Goal: Information Seeking & Learning: Compare options

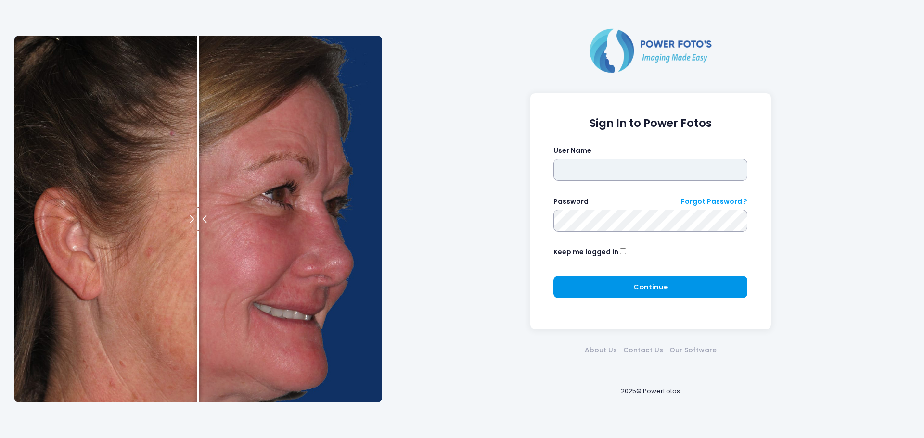
type input "**********"
click at [648, 288] on span "Continue" at bounding box center [650, 287] width 35 height 10
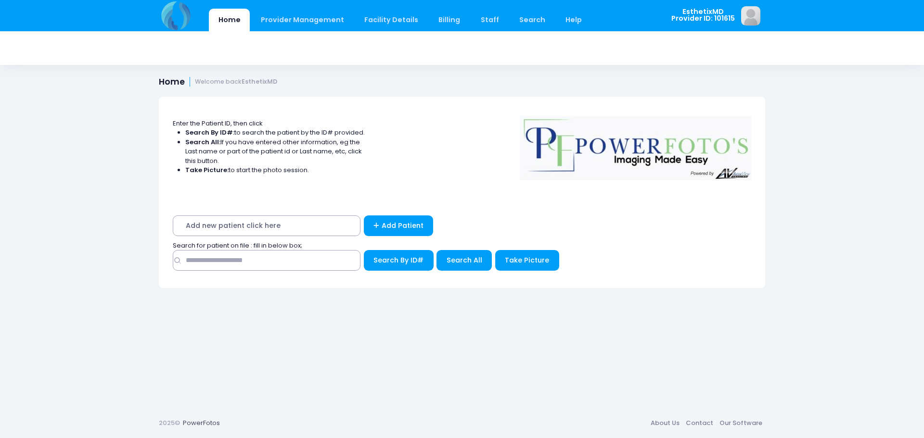
click at [315, 225] on span "Add new patient click here" at bounding box center [267, 226] width 188 height 21
click at [254, 229] on span "Add new patient click here" at bounding box center [267, 226] width 188 height 21
click at [254, 262] on input "text" at bounding box center [267, 260] width 188 height 21
type input "**********"
click at [364, 250] on button "Search By ID#" at bounding box center [399, 260] width 70 height 21
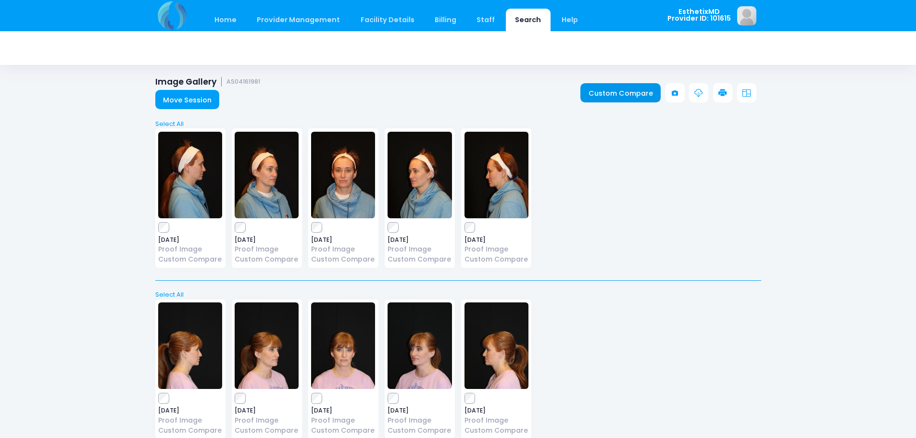
click at [622, 98] on link "Custom Compare" at bounding box center [621, 92] width 80 height 19
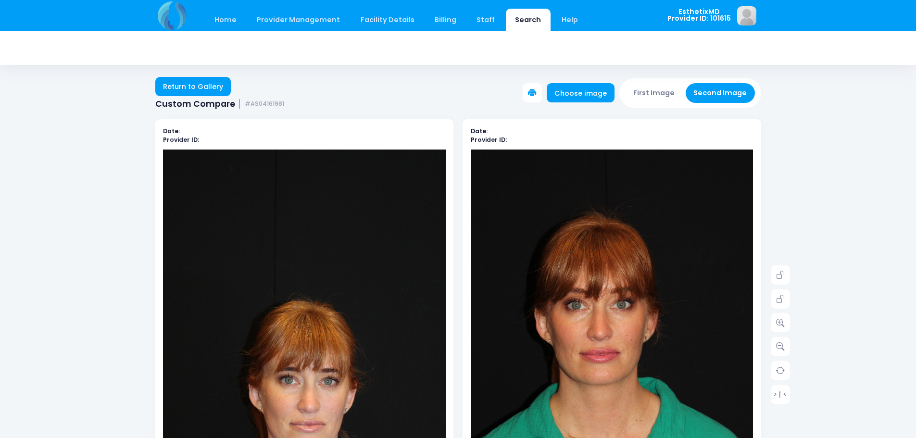
scroll to position [96, 0]
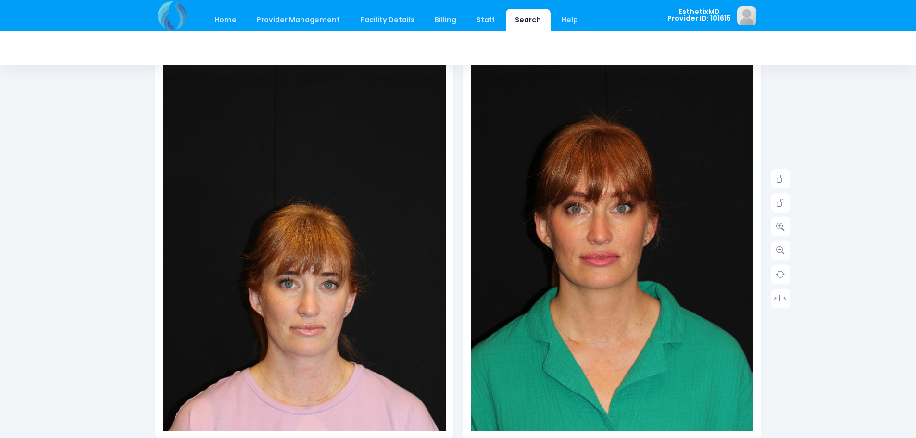
click at [347, 261] on img at bounding box center [304, 265] width 283 height 424
click at [778, 230] on icon at bounding box center [780, 226] width 9 height 9
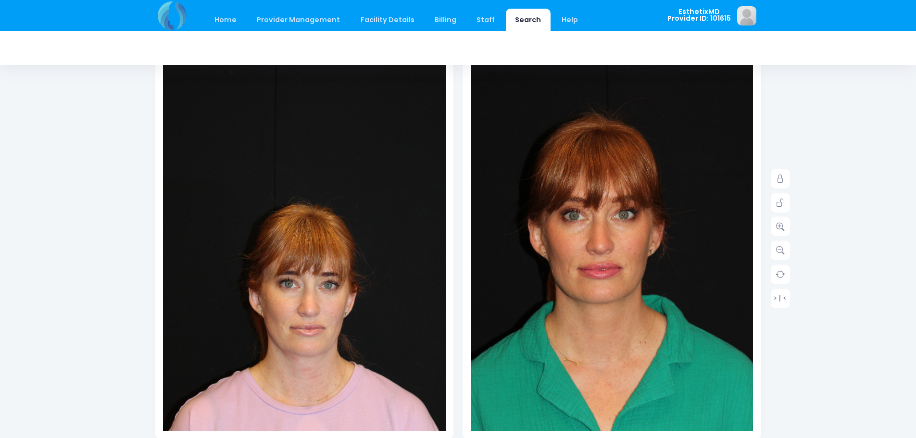
click at [601, 136] on img at bounding box center [613, 277] width 311 height 467
click at [327, 198] on img at bounding box center [304, 265] width 283 height 424
click at [318, 239] on img at bounding box center [304, 265] width 283 height 424
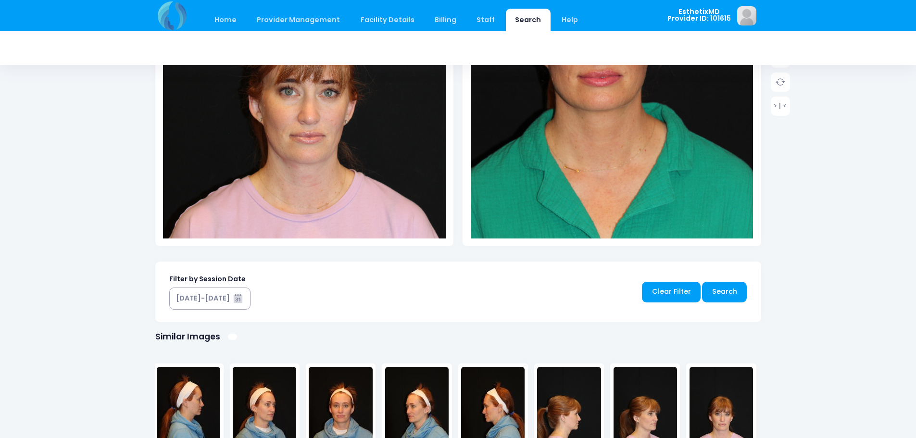
scroll to position [144, 0]
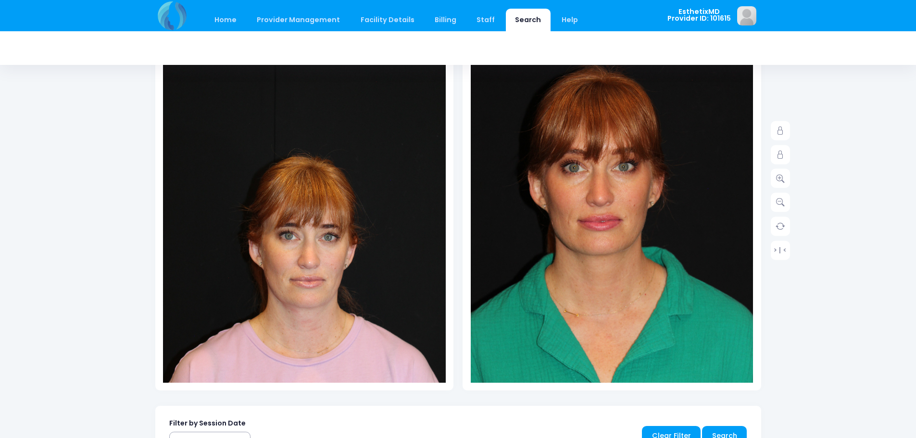
click at [272, 234] on img at bounding box center [304, 217] width 283 height 424
click at [369, 188] on img at bounding box center [304, 217] width 283 height 424
click at [781, 127] on icon at bounding box center [780, 131] width 9 height 9
click at [783, 184] on link at bounding box center [780, 178] width 19 height 19
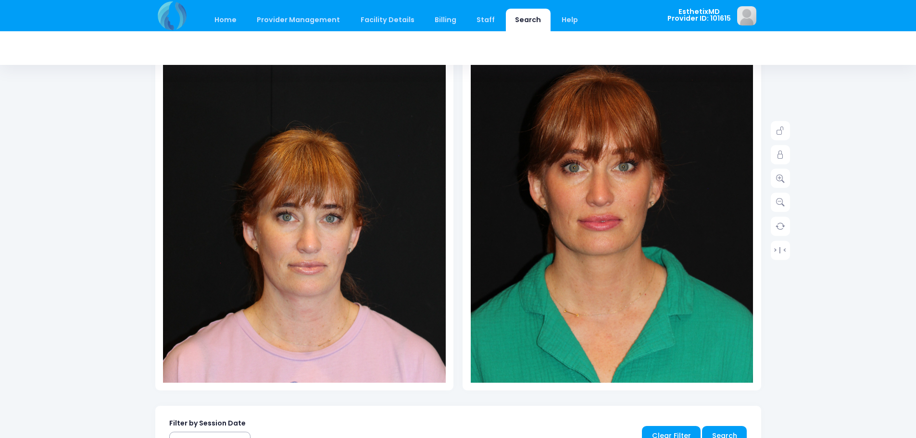
click at [309, 399] on div "Date: Provider ID:" at bounding box center [305, 191] width 308 height 432
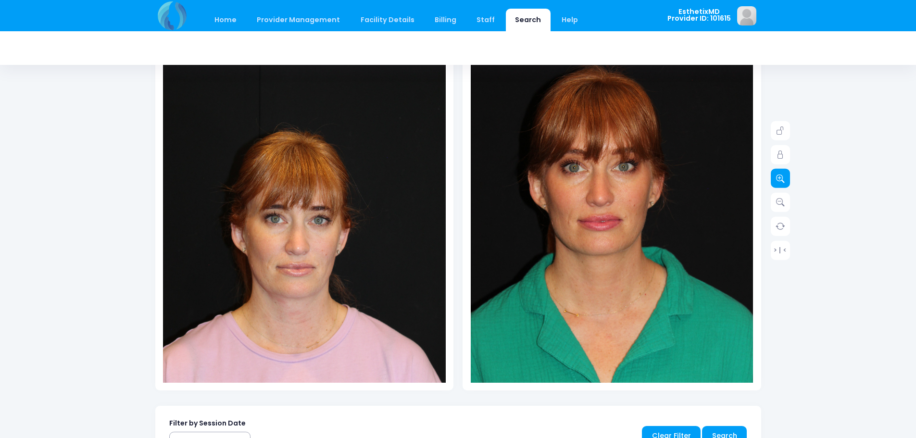
click at [776, 181] on icon at bounding box center [780, 178] width 9 height 9
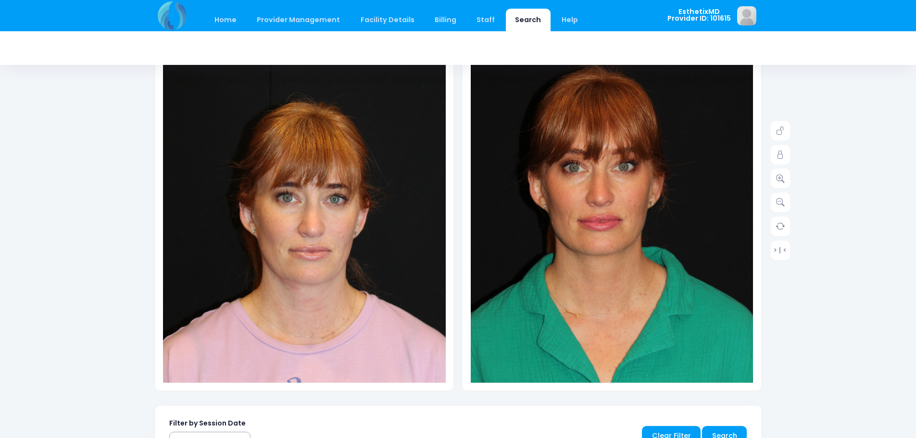
click at [294, 398] on div "Date: Provider ID:" at bounding box center [305, 191] width 308 height 432
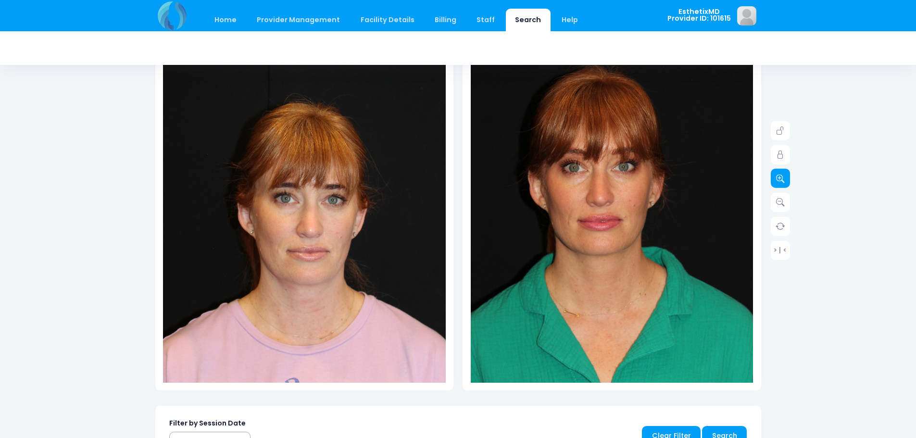
click at [779, 179] on icon at bounding box center [780, 178] width 9 height 9
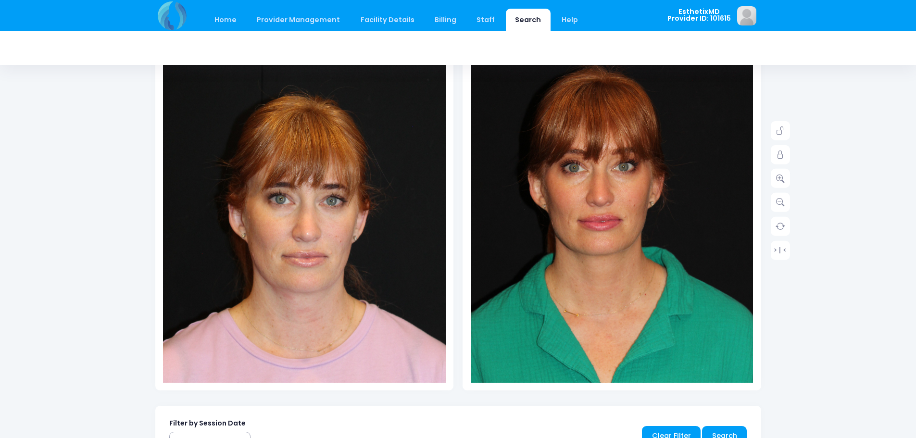
click at [317, 321] on img at bounding box center [301, 173] width 368 height 551
click at [661, 179] on img at bounding box center [613, 229] width 311 height 467
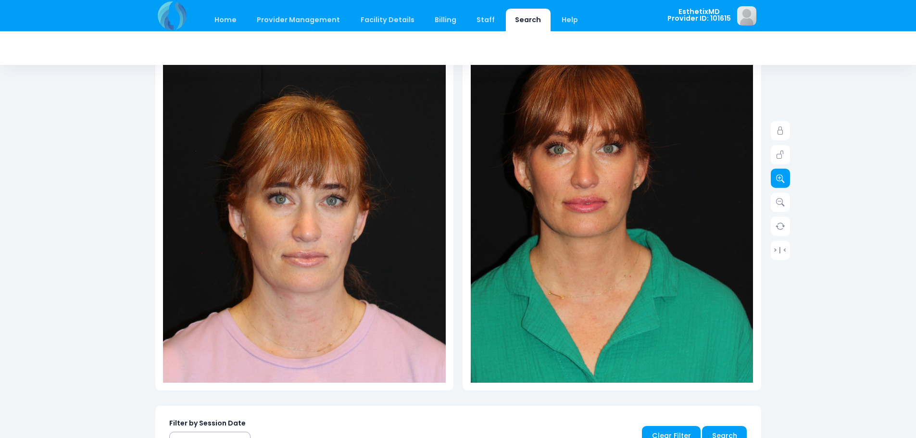
click at [782, 175] on icon at bounding box center [780, 178] width 9 height 9
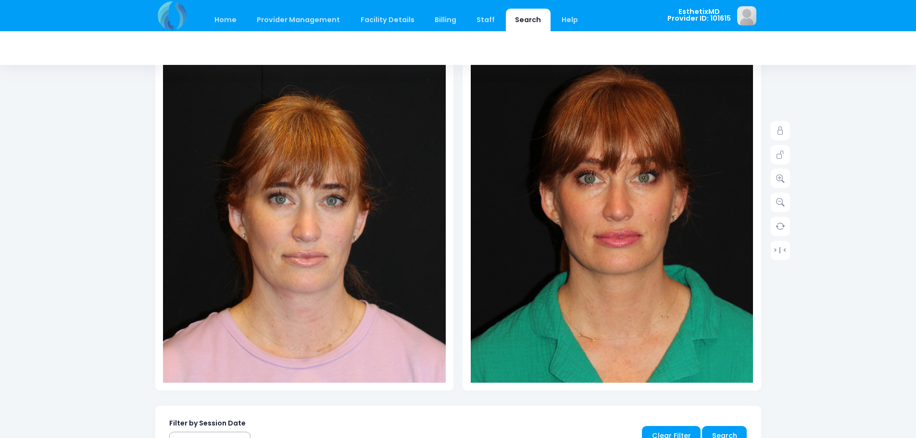
click at [535, 13] on link "Search" at bounding box center [528, 20] width 45 height 23
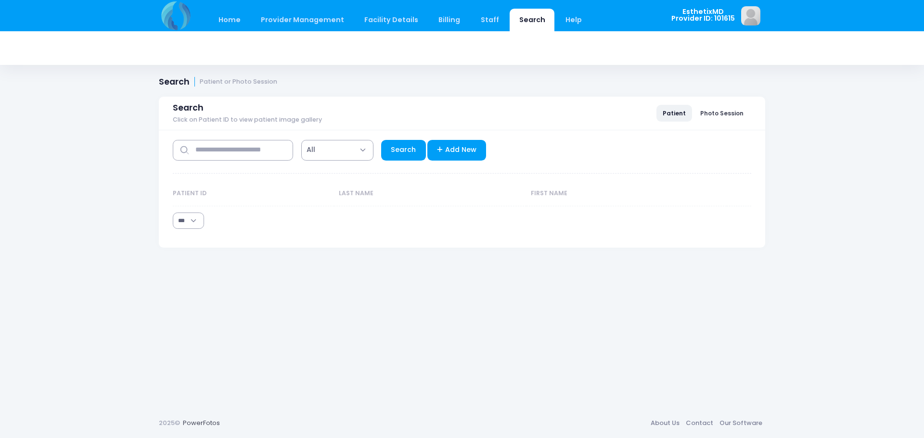
select select "***"
click at [236, 16] on link "Home" at bounding box center [229, 20] width 41 height 23
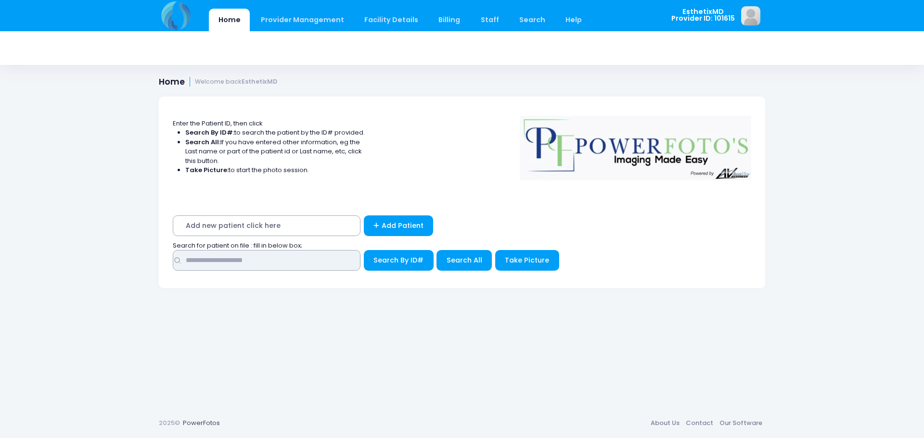
click at [204, 268] on input "text" at bounding box center [267, 260] width 188 height 21
type input "**********"
click at [364, 250] on button "Search By ID#" at bounding box center [399, 260] width 70 height 21
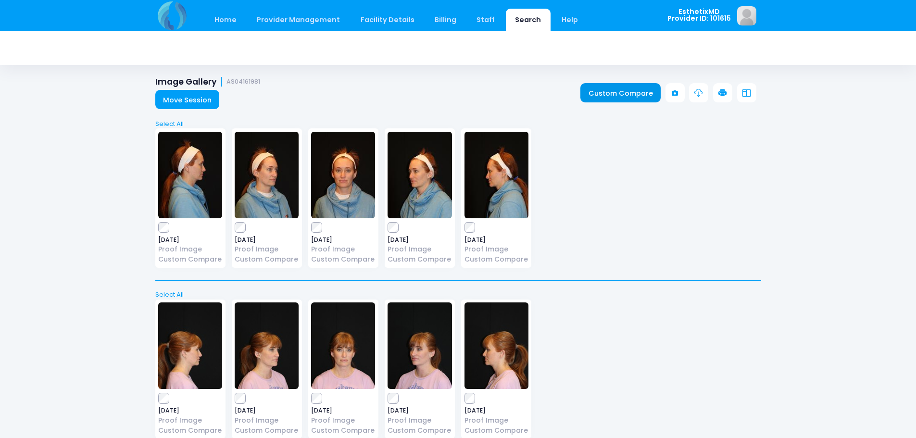
click at [644, 92] on link "Custom Compare" at bounding box center [621, 92] width 80 height 19
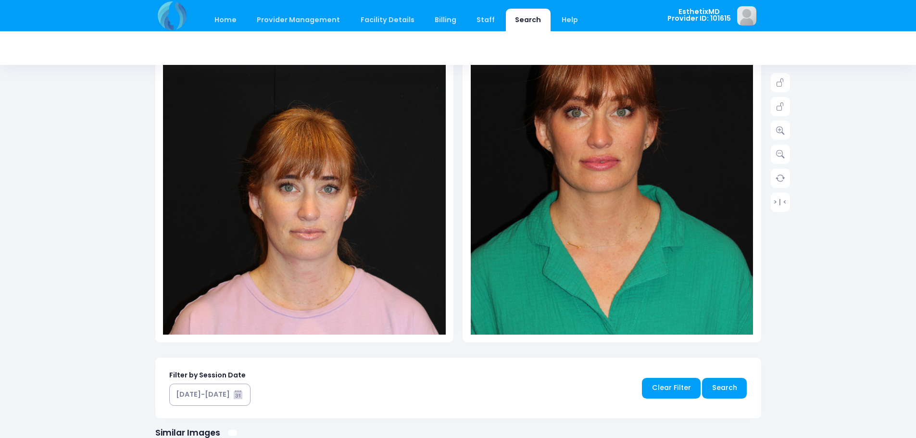
scroll to position [144, 0]
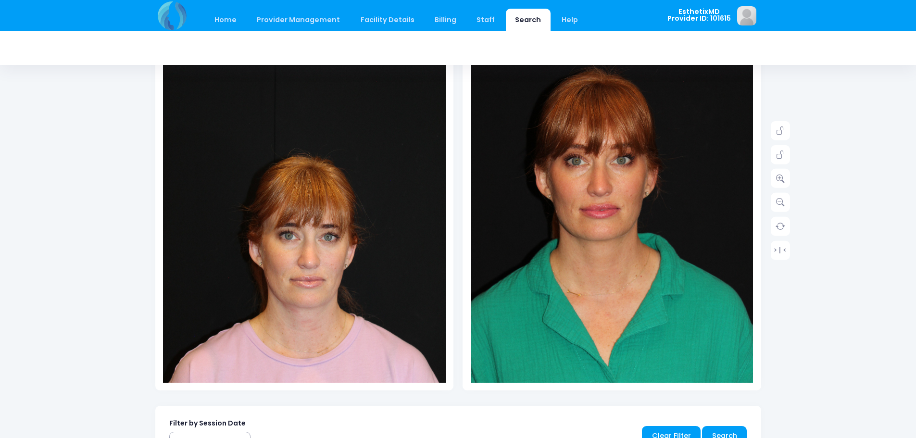
click at [288, 250] on img at bounding box center [304, 217] width 283 height 424
click at [394, 218] on img at bounding box center [304, 217] width 283 height 424
click at [786, 157] on link at bounding box center [780, 154] width 19 height 19
click at [781, 182] on icon at bounding box center [780, 178] width 9 height 9
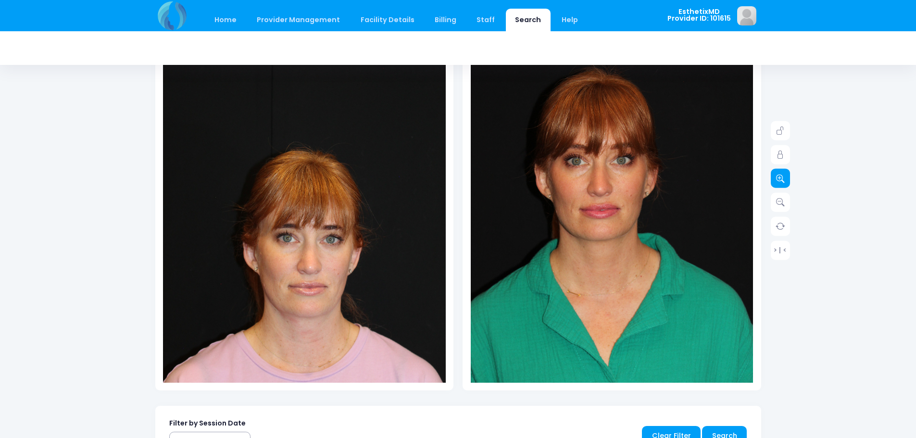
click at [781, 182] on icon at bounding box center [780, 178] width 9 height 9
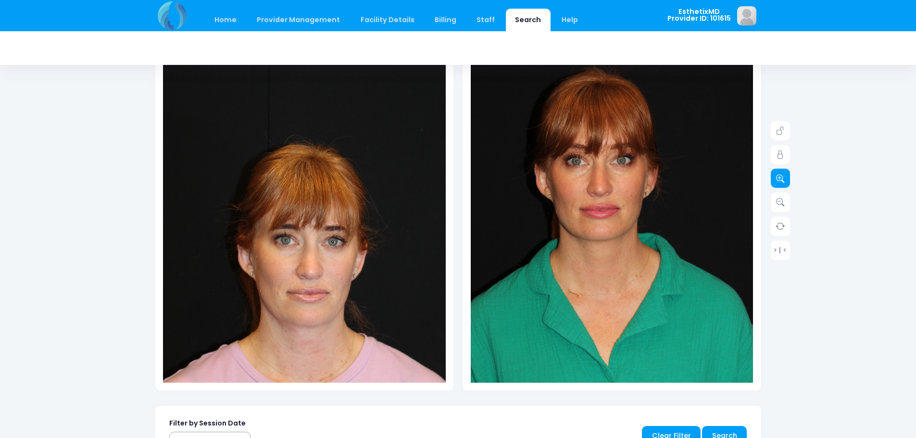
click at [781, 182] on icon at bounding box center [780, 178] width 9 height 9
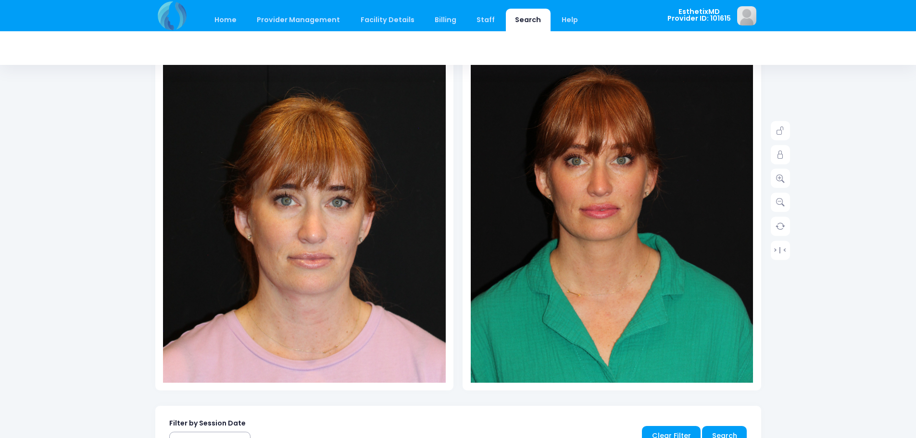
click at [297, 316] on img at bounding box center [307, 175] width 368 height 551
click at [779, 152] on icon at bounding box center [780, 155] width 9 height 9
click at [775, 180] on link at bounding box center [780, 178] width 19 height 19
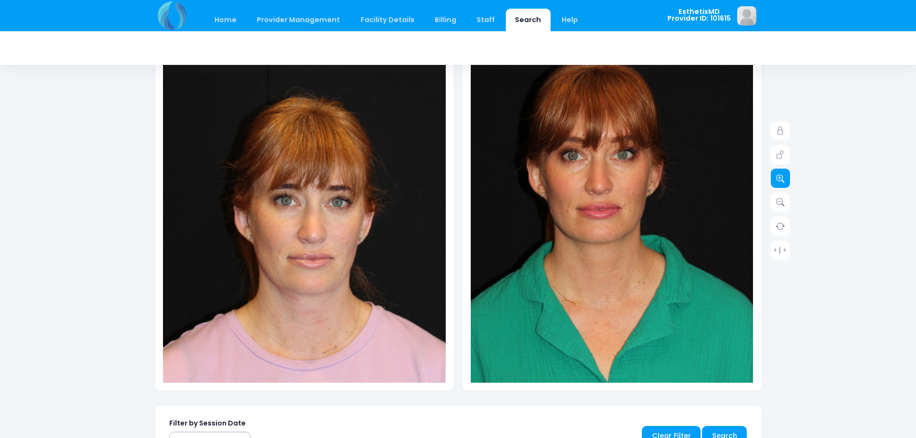
click at [775, 180] on link at bounding box center [780, 178] width 19 height 19
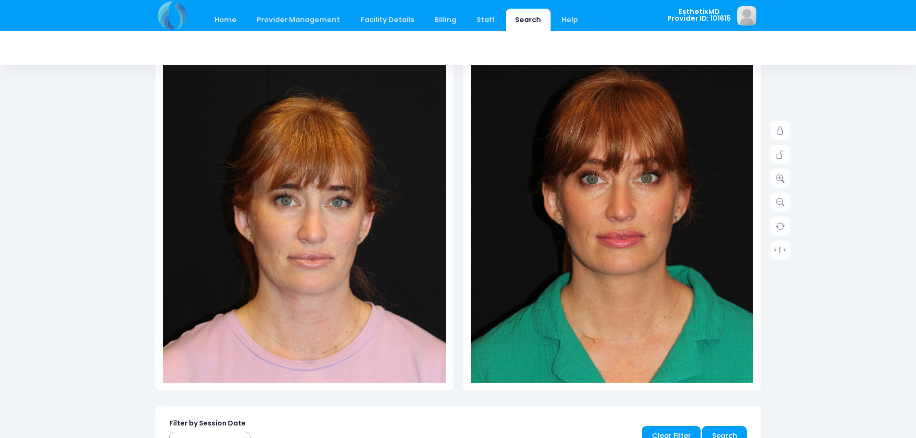
click at [498, 38] on div at bounding box center [458, 48] width 606 height 34
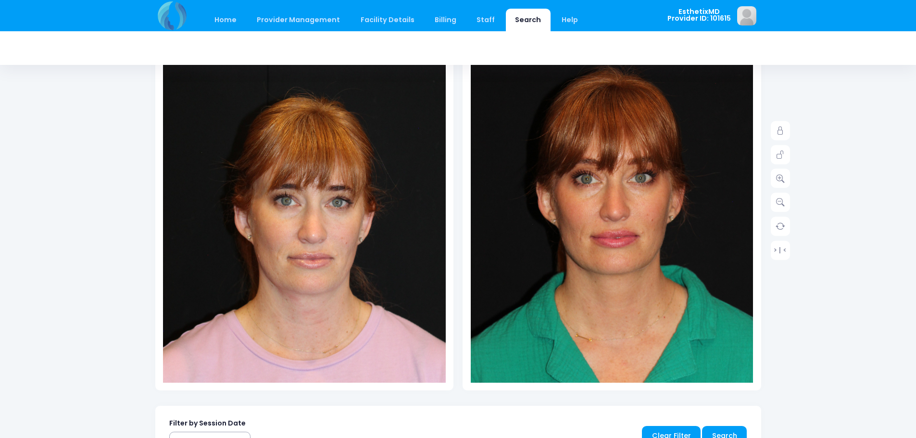
click at [612, 3] on div "Home Provider Management Provider Management Add User View Users" at bounding box center [404, 15] width 498 height 31
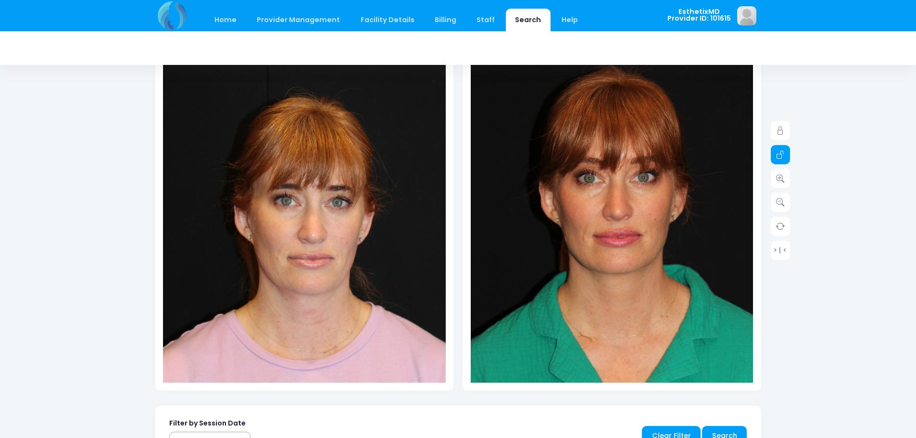
click at [781, 158] on icon at bounding box center [780, 155] width 9 height 9
click at [275, 254] on img at bounding box center [307, 175] width 368 height 551
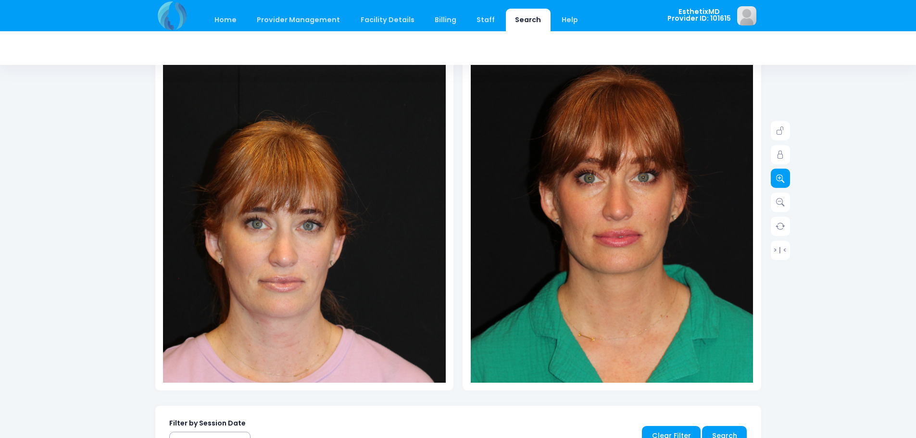
click at [784, 176] on icon at bounding box center [780, 178] width 9 height 9
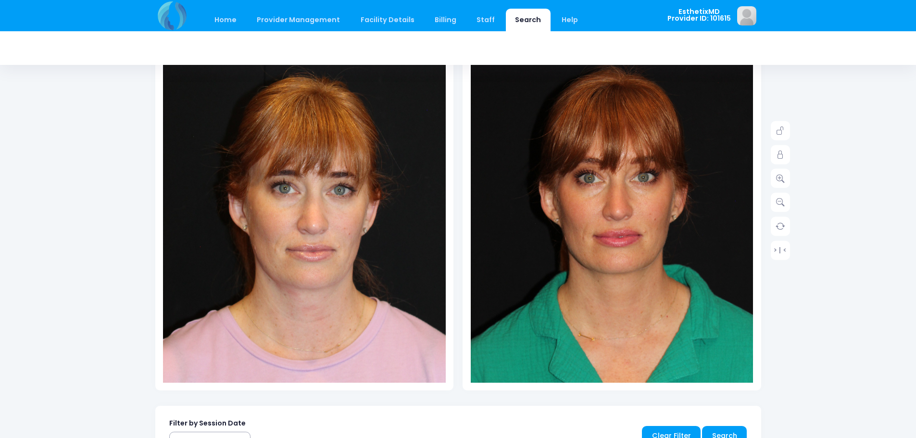
click at [299, 318] on img at bounding box center [306, 162] width 396 height 594
click at [897, 260] on div "Home Provider Management Provider Management Add User View Users Billing" at bounding box center [458, 311] width 916 height 910
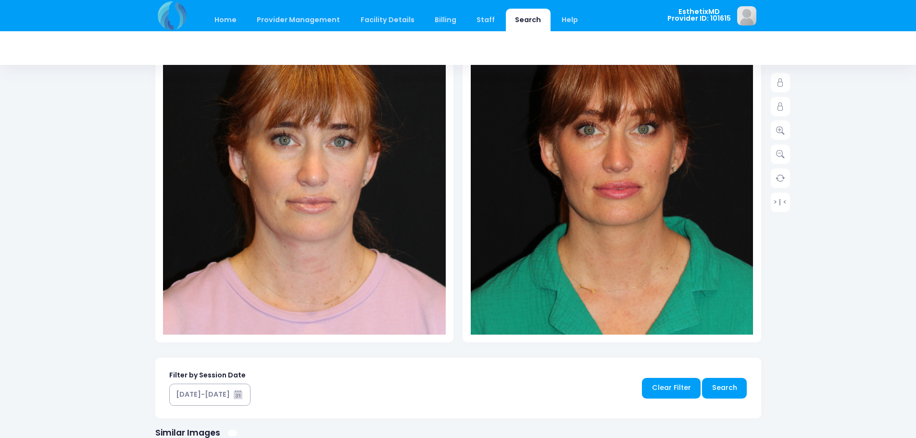
scroll to position [96, 0]
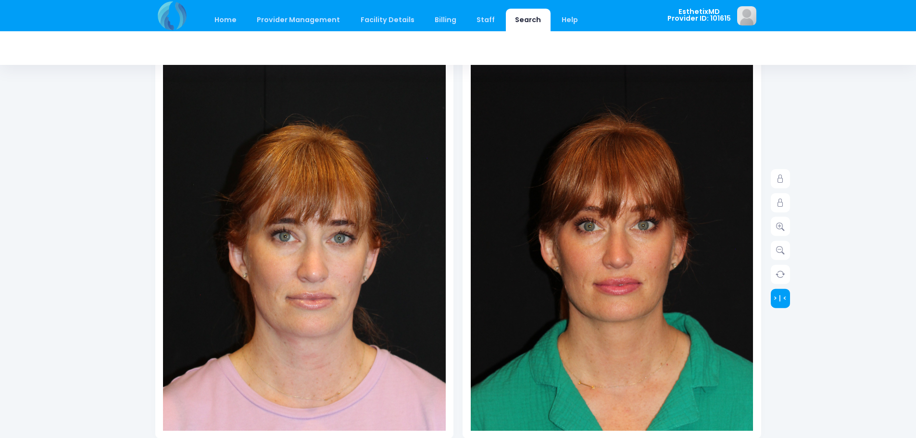
click at [779, 301] on link "> | <" at bounding box center [780, 298] width 19 height 19
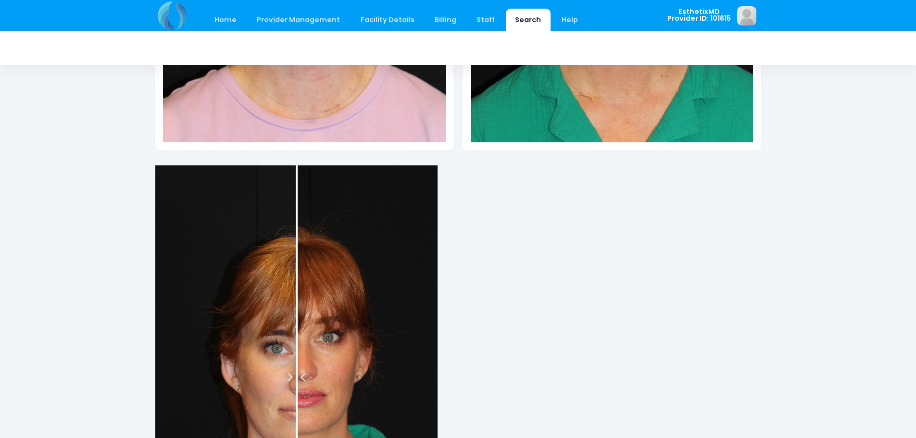
scroll to position [529, 0]
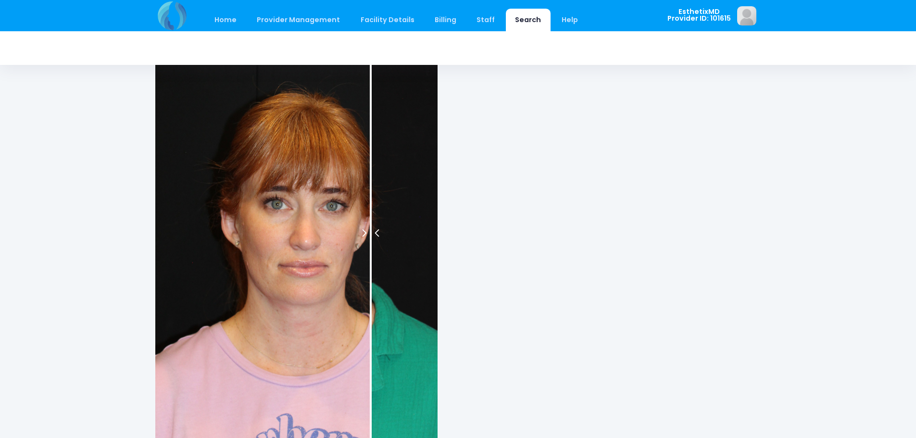
drag, startPoint x: 312, startPoint y: 232, endPoint x: 370, endPoint y: 272, distance: 71.3
click at [370, 272] on div at bounding box center [371, 233] width 2 height 424
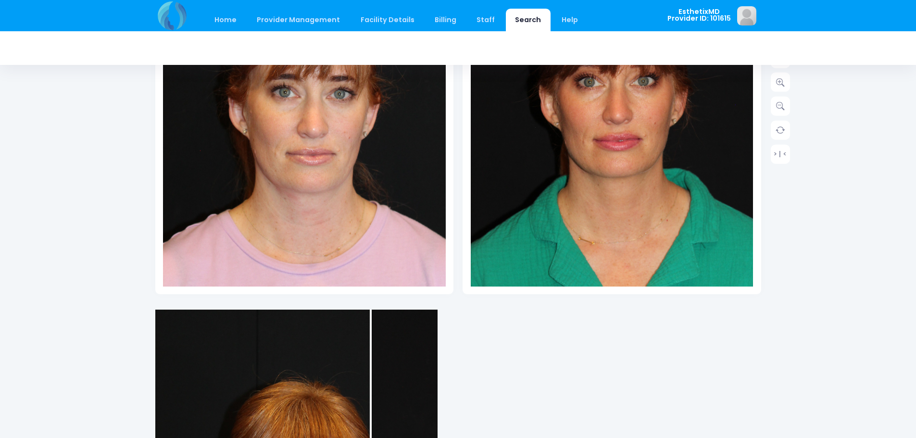
scroll to position [0, 0]
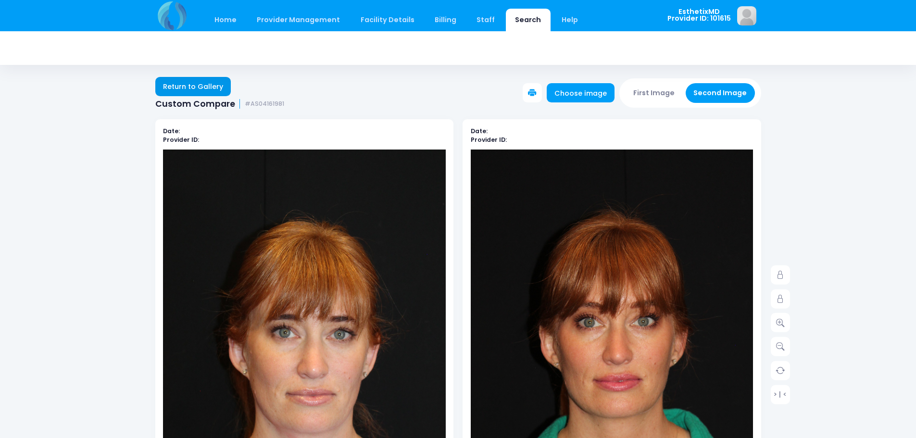
click at [204, 89] on link "Return to Gallery" at bounding box center [193, 86] width 76 height 19
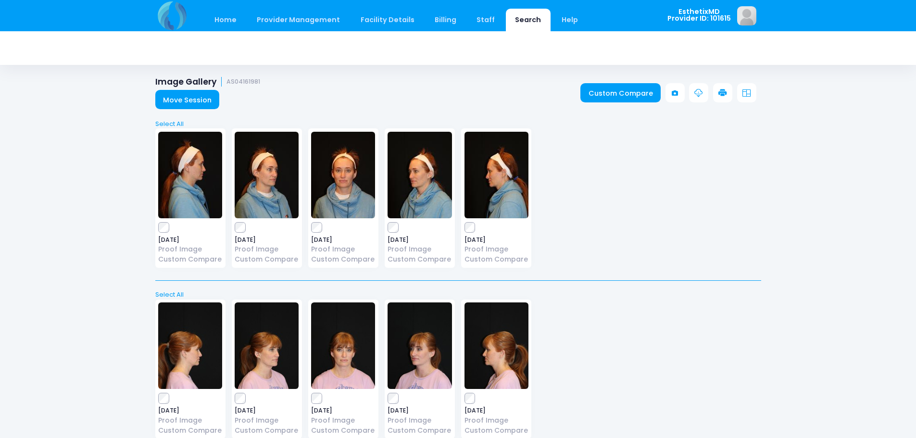
click at [621, 73] on div "Image Gallery AS04161981 Move Session Custom Compare" at bounding box center [458, 88] width 916 height 42
click at [616, 90] on link "Custom Compare" at bounding box center [621, 92] width 80 height 19
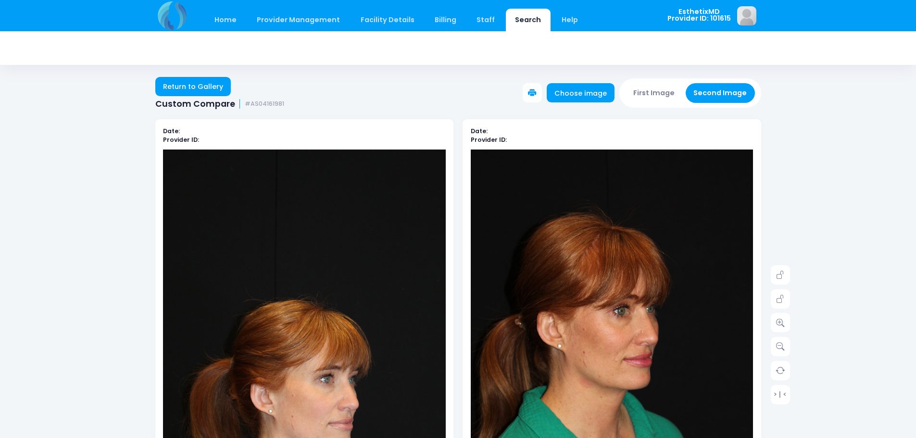
scroll to position [144, 0]
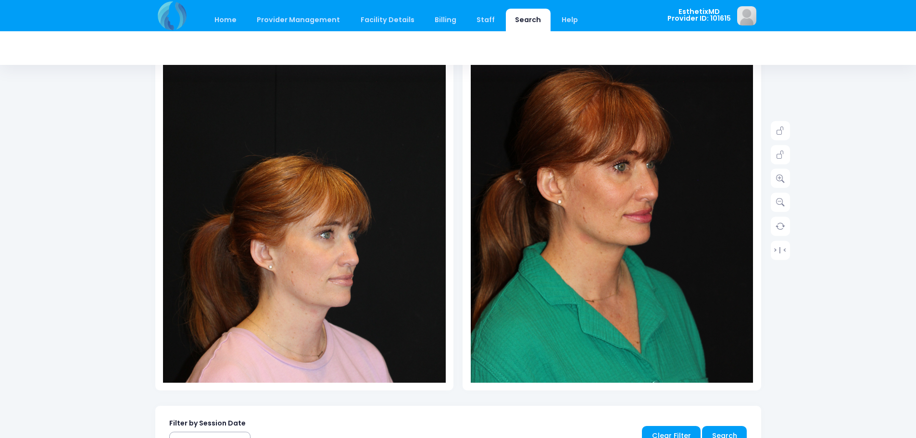
click at [343, 312] on img at bounding box center [304, 217] width 283 height 424
click at [784, 156] on icon at bounding box center [780, 155] width 9 height 9
click at [780, 179] on icon at bounding box center [780, 178] width 9 height 9
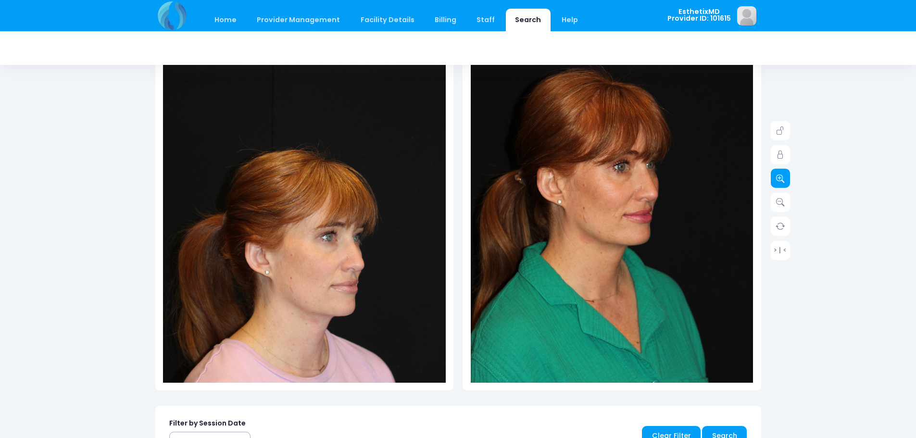
click at [780, 183] on link at bounding box center [780, 178] width 19 height 19
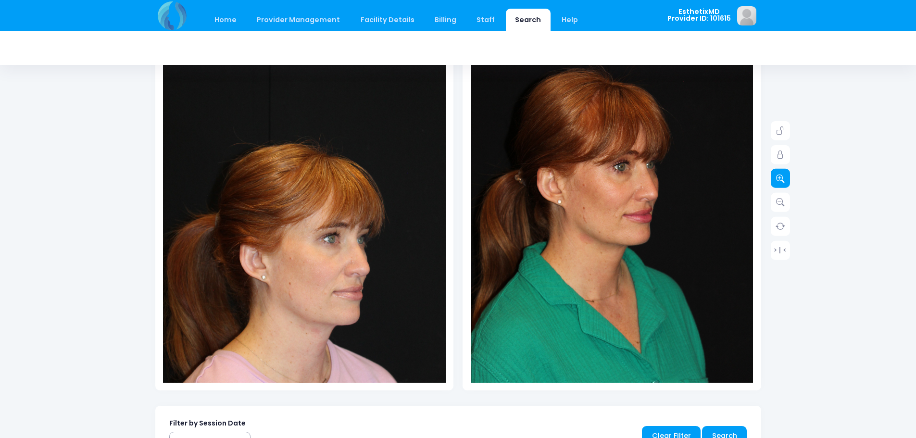
click at [780, 183] on link at bounding box center [780, 178] width 19 height 19
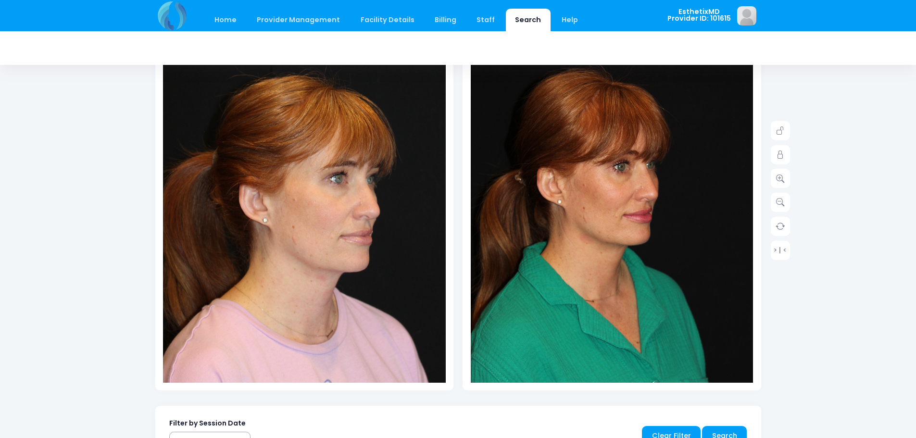
click at [289, 378] on img at bounding box center [309, 154] width 368 height 551
click at [781, 159] on icon at bounding box center [780, 155] width 9 height 9
click at [779, 180] on icon at bounding box center [780, 178] width 9 height 9
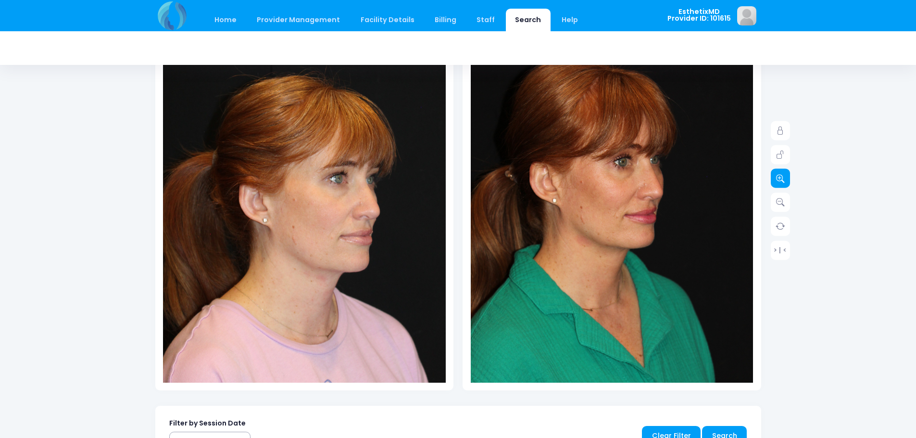
click at [779, 180] on icon at bounding box center [780, 178] width 9 height 9
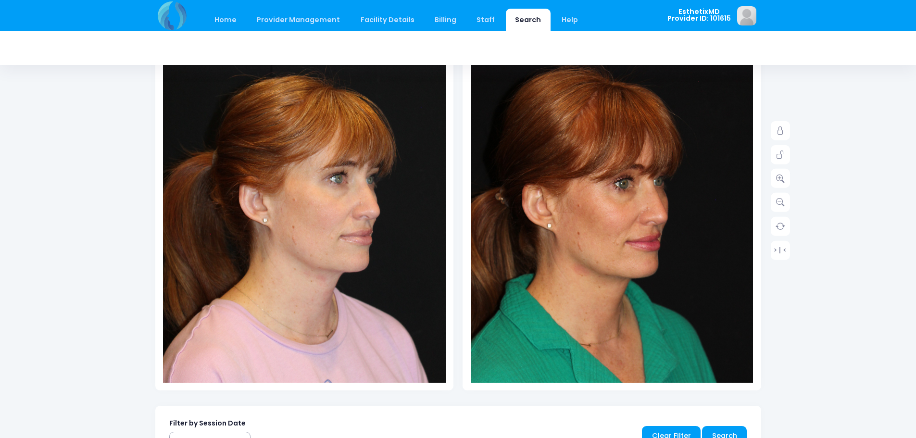
click at [612, 75] on img at bounding box center [612, 243] width 339 height 509
click at [915, 233] on div "Home Provider Management Provider Management Add User View Users Billing" at bounding box center [458, 311] width 916 height 910
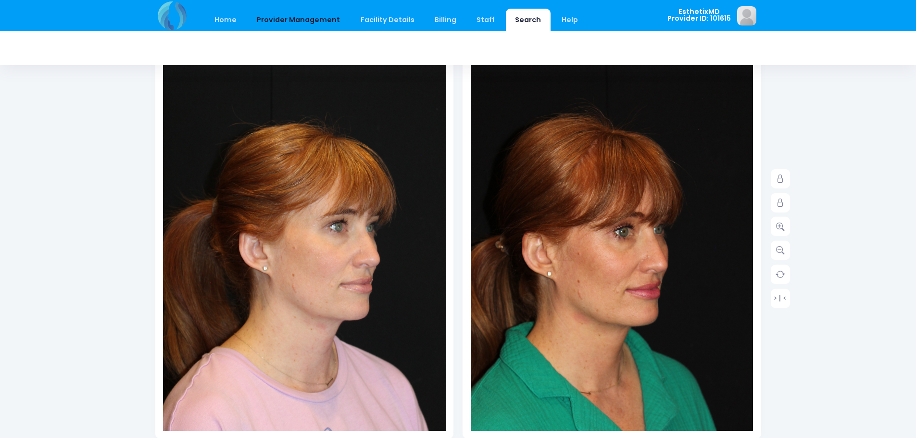
scroll to position [0, 0]
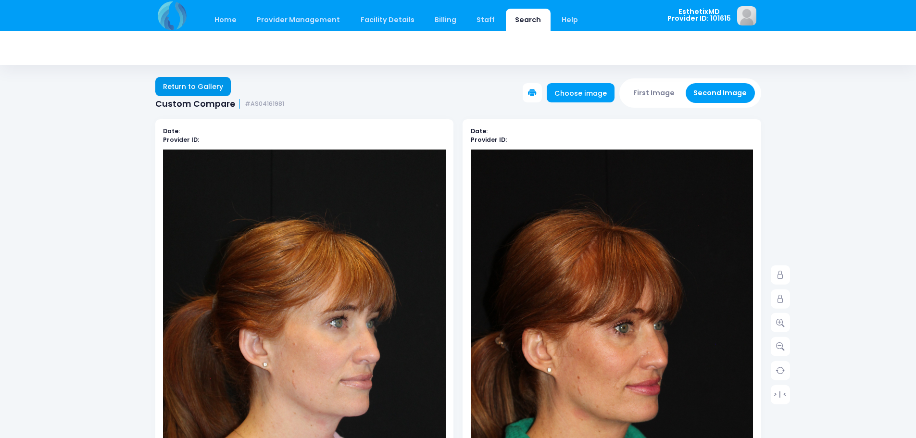
click at [184, 86] on link "Return to Gallery" at bounding box center [193, 86] width 76 height 19
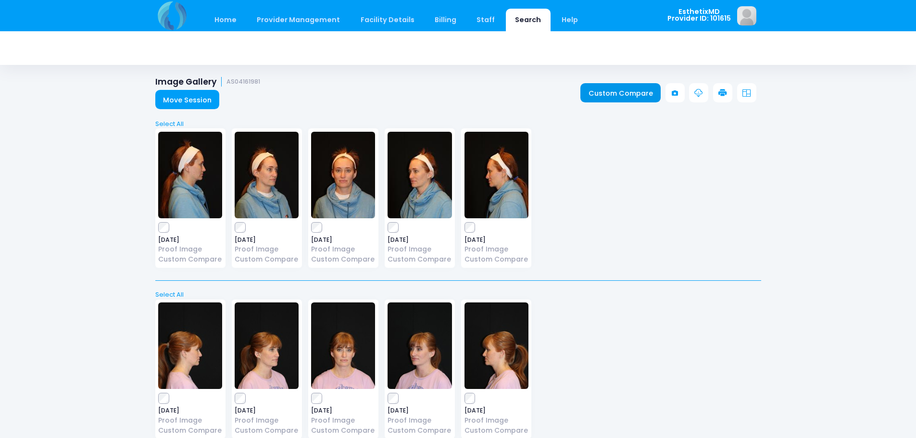
click at [613, 96] on link "Custom Compare" at bounding box center [621, 92] width 80 height 19
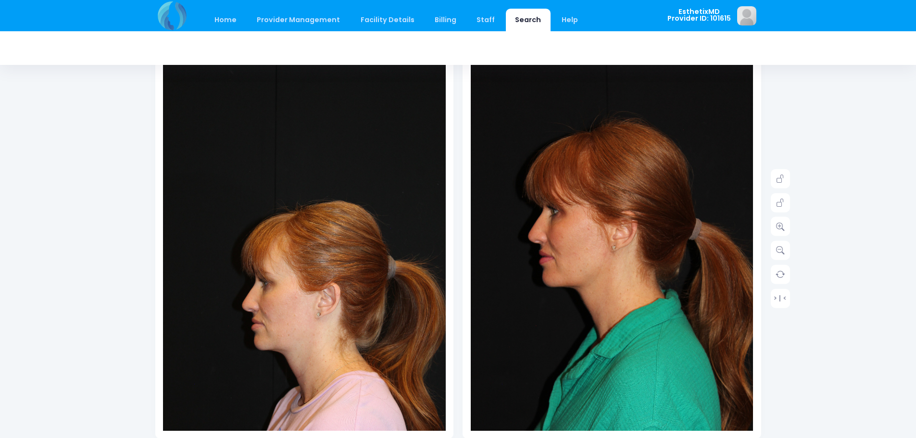
scroll to position [144, 0]
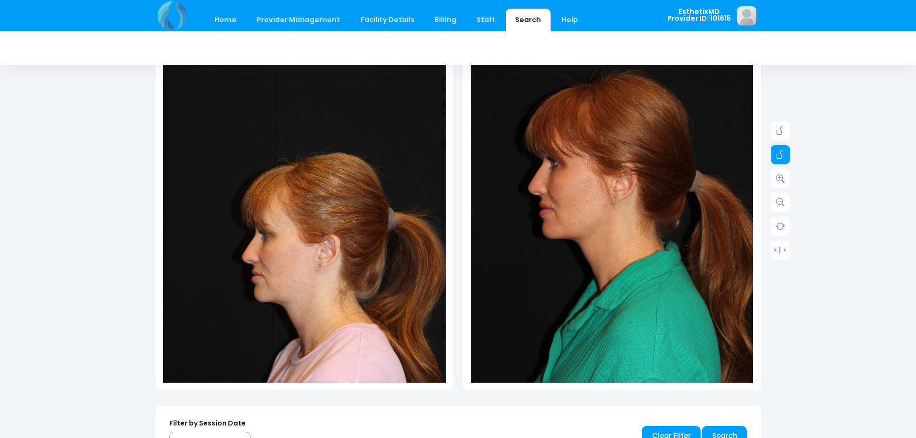
click at [785, 153] on link at bounding box center [780, 154] width 19 height 19
click at [784, 180] on icon at bounding box center [780, 178] width 9 height 9
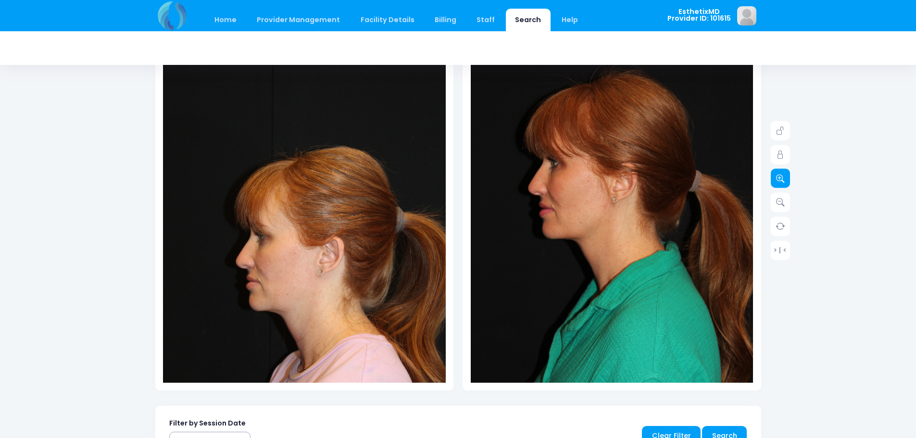
click at [784, 180] on icon at bounding box center [780, 178] width 9 height 9
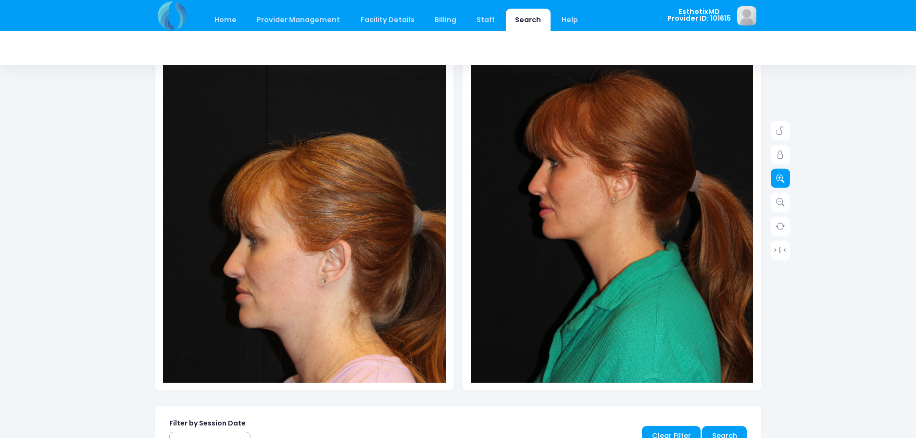
click at [784, 180] on icon at bounding box center [780, 178] width 9 height 9
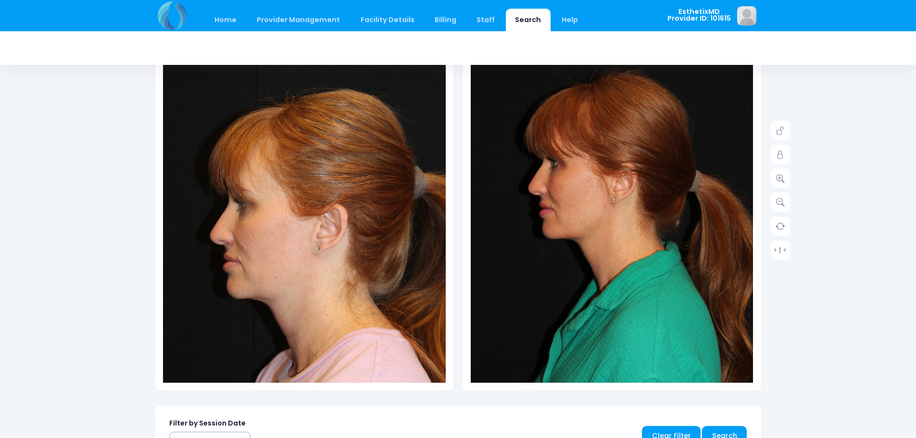
click at [322, 278] on img at bounding box center [297, 180] width 396 height 594
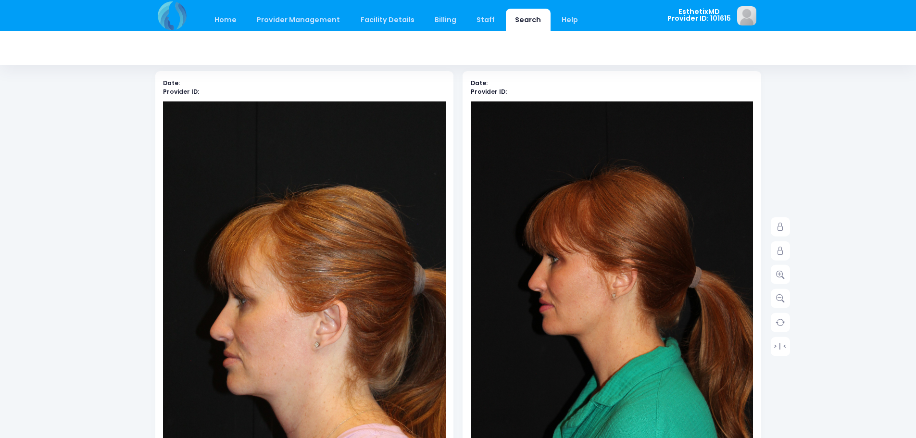
scroll to position [96, 0]
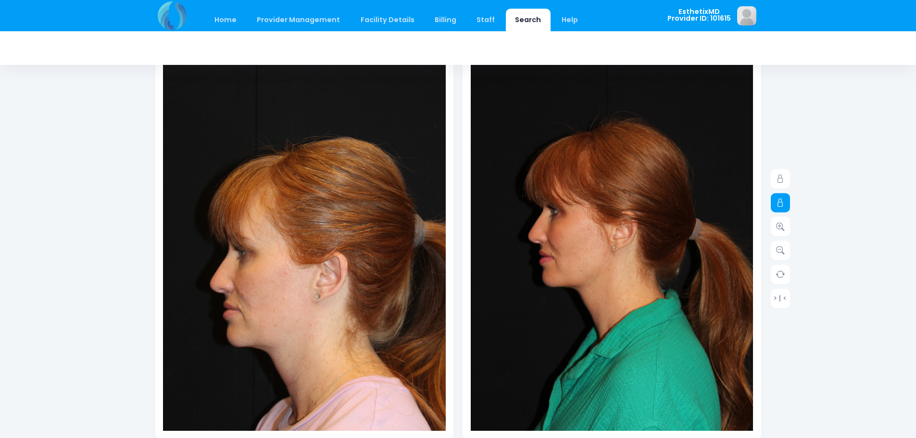
click at [780, 202] on icon at bounding box center [780, 203] width 9 height 9
click at [783, 227] on icon at bounding box center [780, 226] width 9 height 9
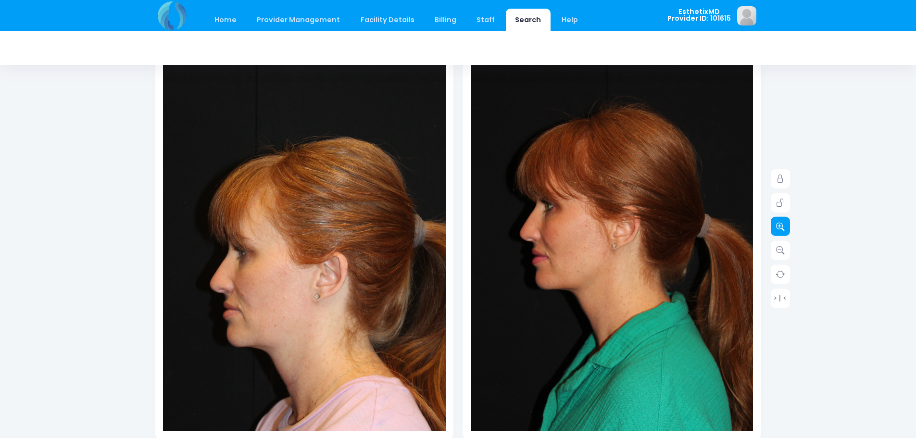
click at [783, 227] on icon at bounding box center [780, 226] width 9 height 9
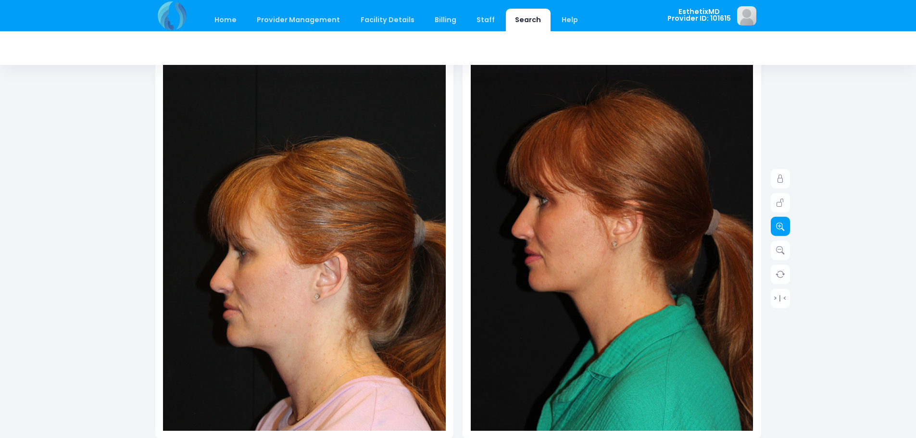
click at [783, 227] on icon at bounding box center [780, 226] width 9 height 9
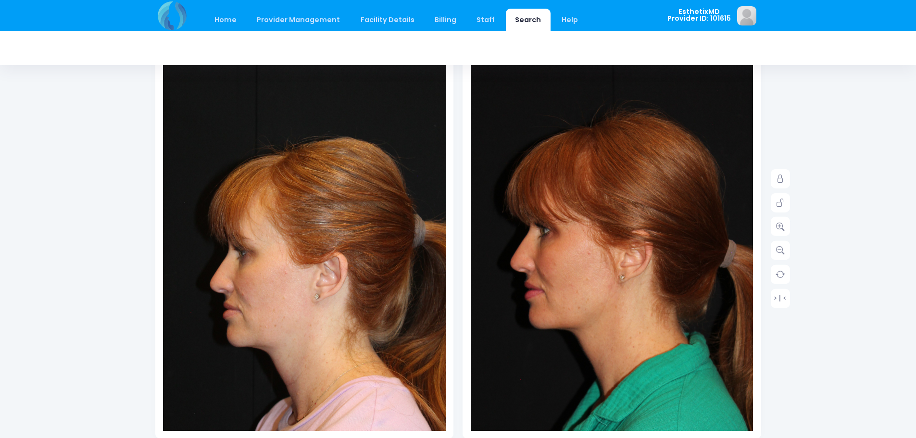
click at [588, 138] on img at bounding box center [619, 300] width 368 height 551
click at [862, 320] on div "Home Provider Management Provider Management Add User View Users Billing" at bounding box center [458, 359] width 916 height 910
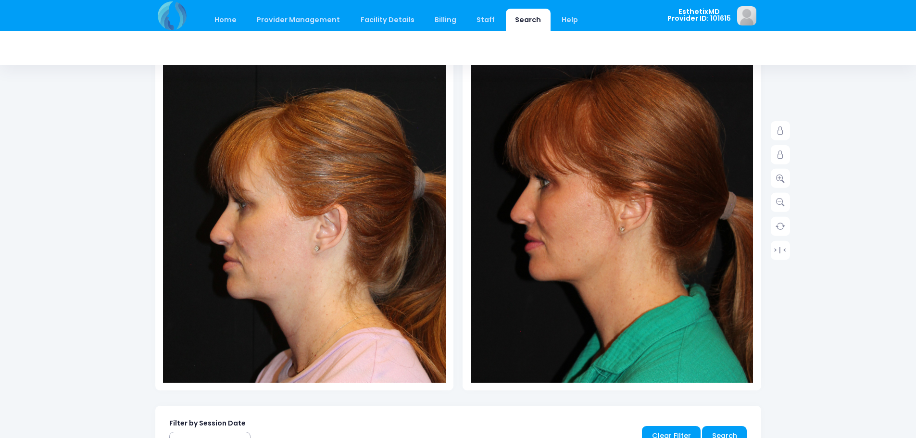
scroll to position [0, 0]
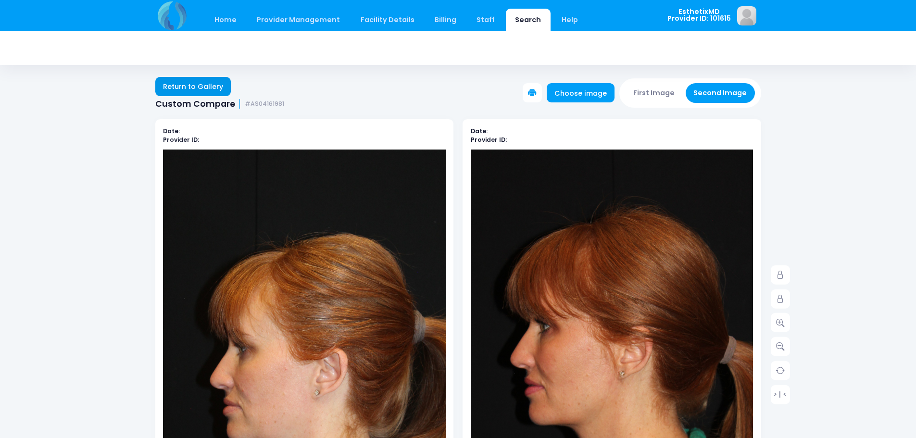
click at [188, 94] on link "Return to Gallery" at bounding box center [193, 86] width 76 height 19
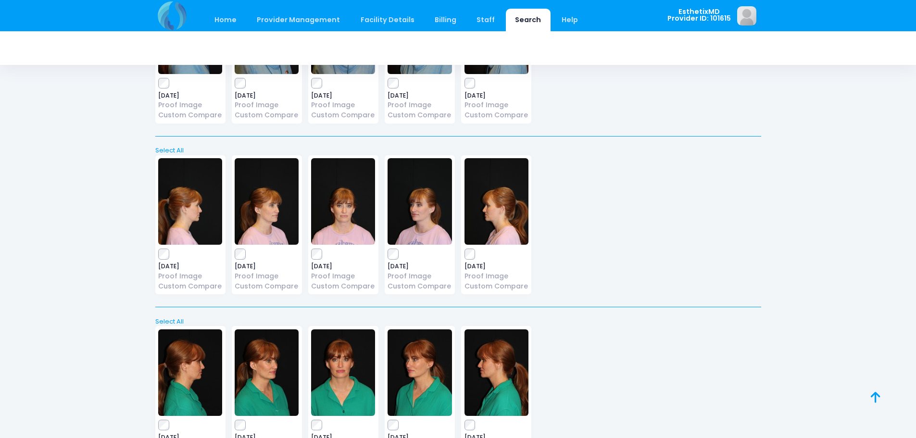
scroll to position [224, 0]
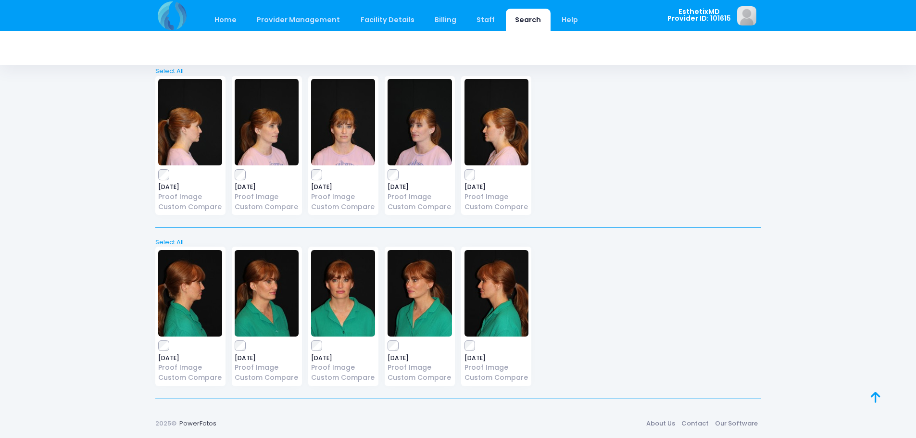
click at [195, 165] on img at bounding box center [190, 122] width 64 height 87
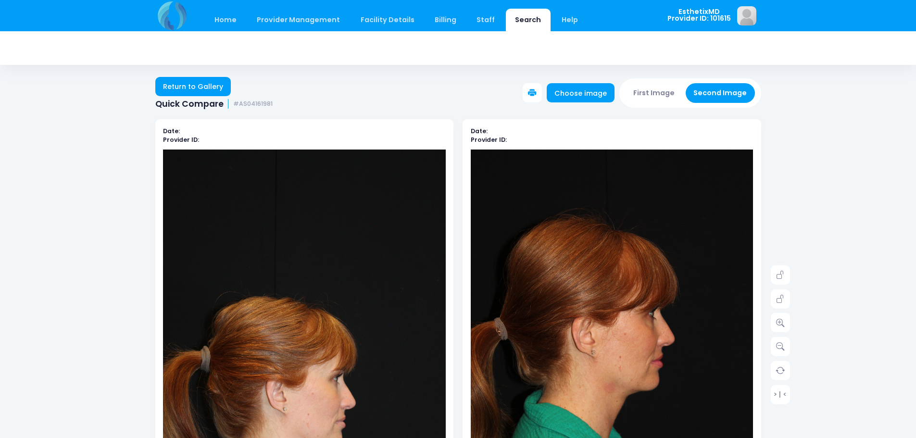
scroll to position [96, 0]
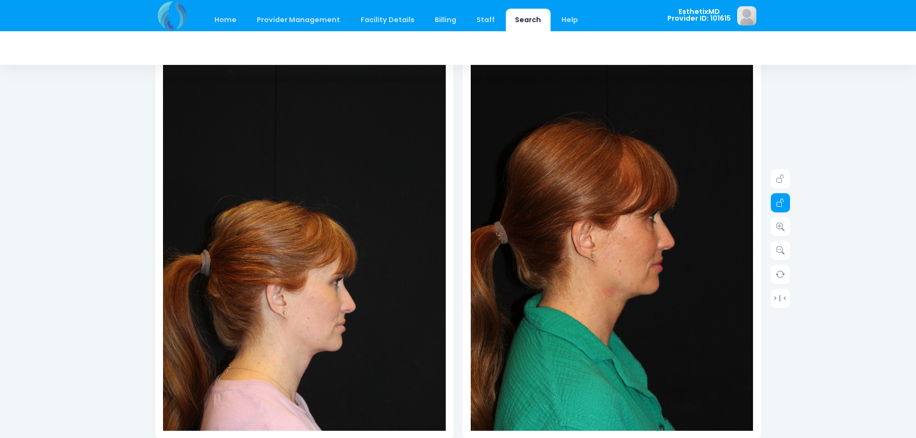
click at [784, 206] on icon at bounding box center [780, 203] width 9 height 9
click at [781, 228] on icon at bounding box center [780, 226] width 9 height 9
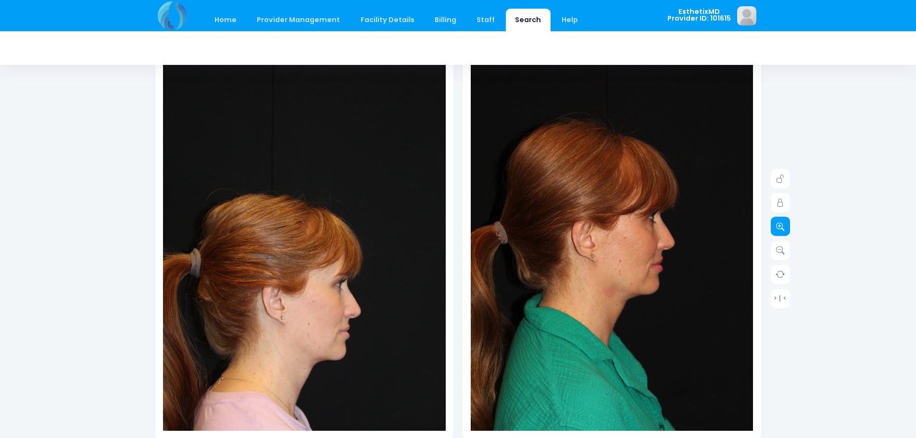
click at [781, 228] on icon at bounding box center [780, 226] width 9 height 9
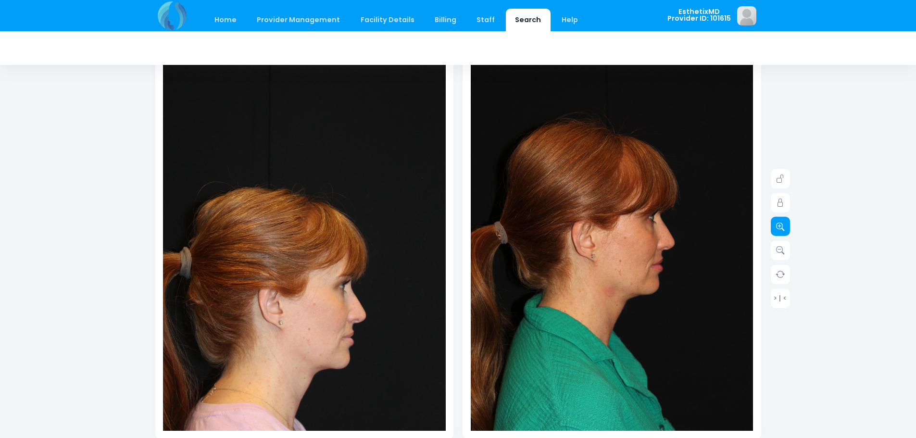
click at [781, 228] on icon at bounding box center [780, 226] width 9 height 9
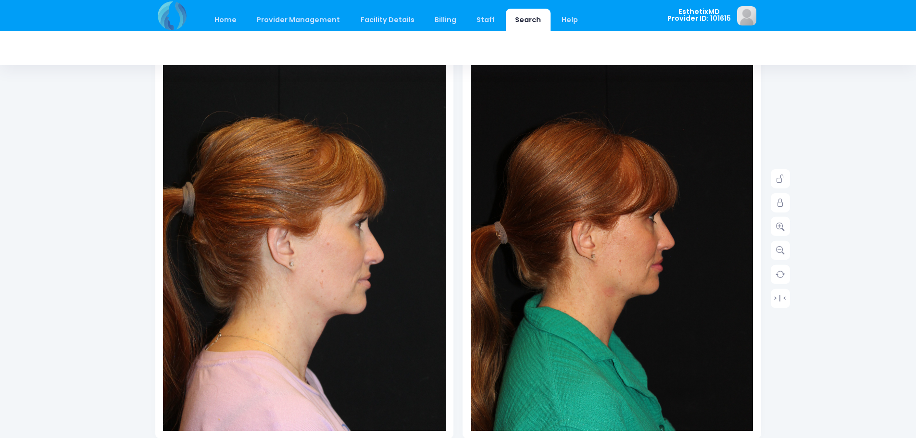
click at [261, 431] on div "Date: Provider ID:" at bounding box center [304, 231] width 298 height 416
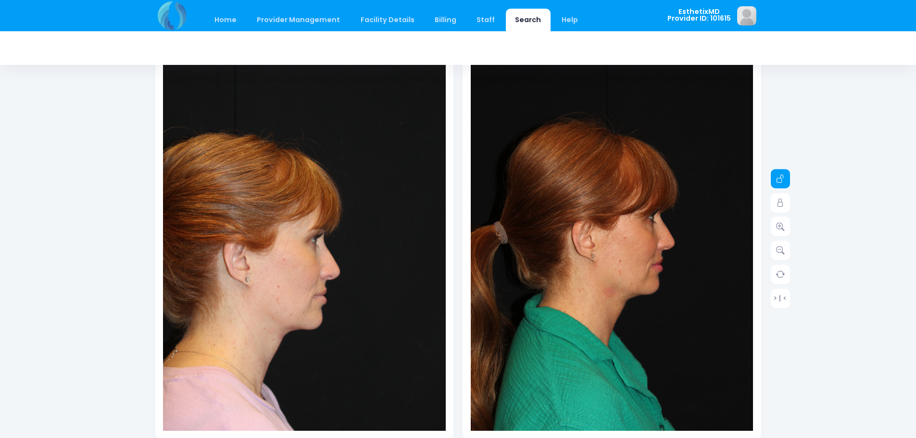
click at [780, 181] on icon at bounding box center [780, 179] width 9 height 9
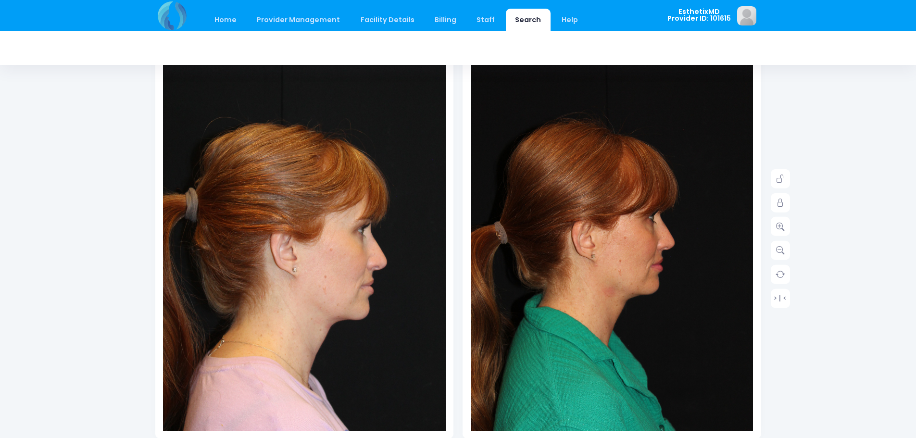
click at [252, 413] on img at bounding box center [320, 207] width 368 height 551
click at [788, 203] on link at bounding box center [780, 202] width 19 height 19
click at [781, 227] on icon at bounding box center [780, 226] width 9 height 9
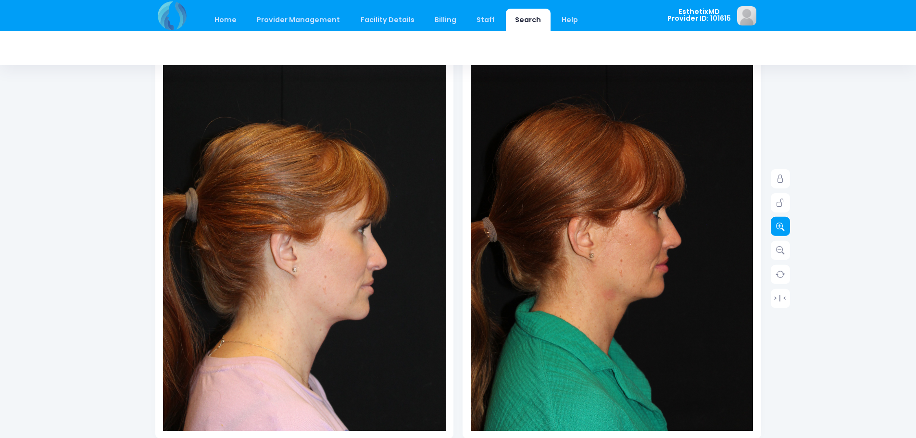
click at [781, 227] on icon at bounding box center [780, 226] width 9 height 9
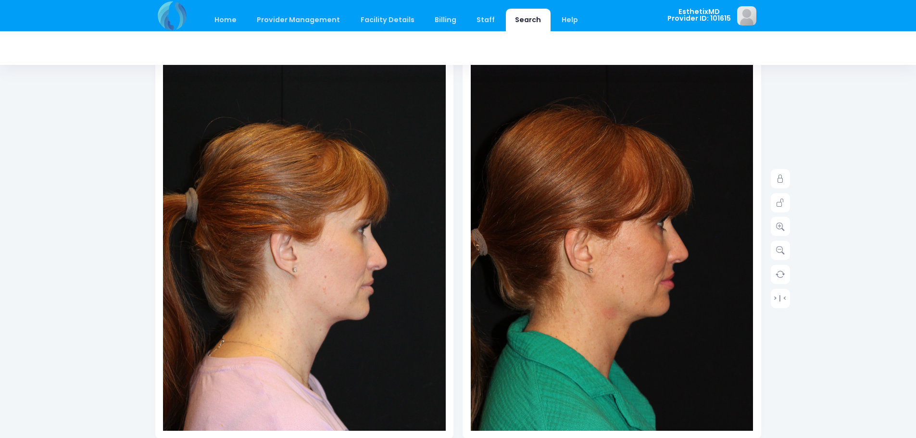
click at [609, 172] on img at bounding box center [612, 280] width 339 height 509
click at [902, 267] on div "Home Provider Management Provider Management Add User View Users Billing" at bounding box center [458, 359] width 916 height 910
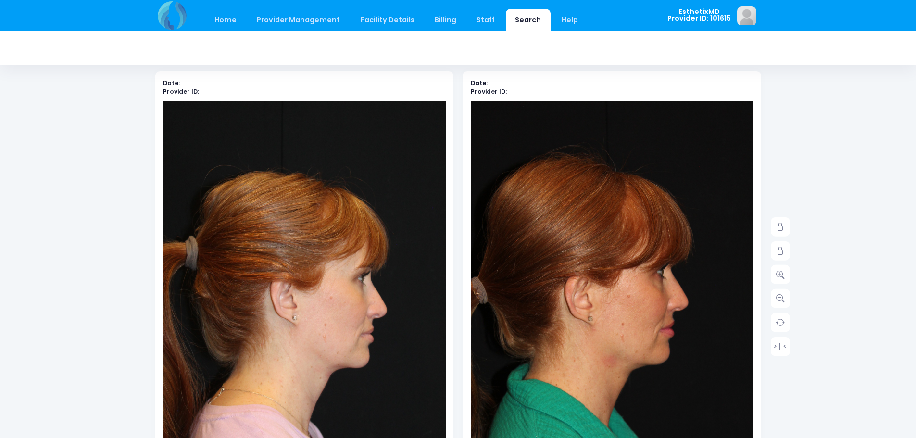
scroll to position [0, 0]
